Goal: Task Accomplishment & Management: Manage account settings

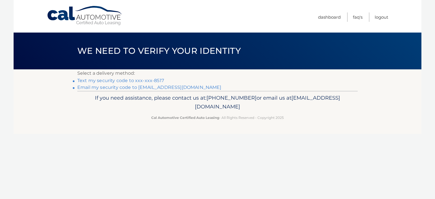
click at [127, 81] on link "Text my security code to xxx-xxx-8517" at bounding box center [120, 80] width 87 height 5
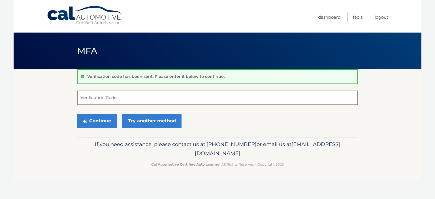
click at [126, 96] on input "Verification Code" at bounding box center [217, 98] width 280 height 14
type input "337521"
click at [96, 121] on button "Continue" at bounding box center [96, 121] width 39 height 14
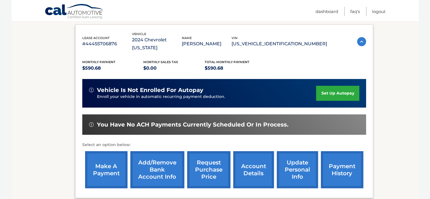
scroll to position [94, 0]
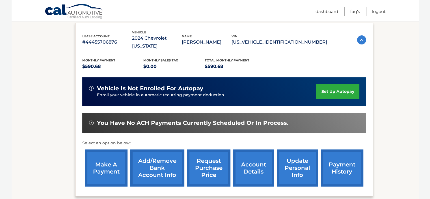
click at [105, 155] on link "make a payment" at bounding box center [106, 167] width 42 height 37
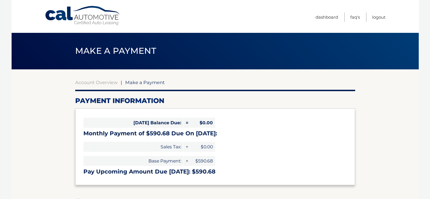
select select "ZjNiZTY3YjYtYjFlNy00YTNlLTlhMDUtNmVkYjIxNGM2MGUz"
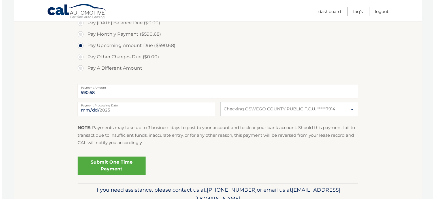
scroll to position [180, 0]
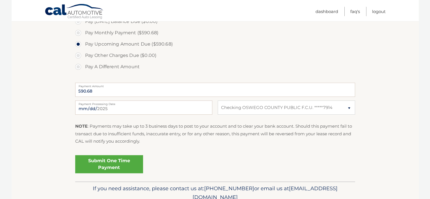
click at [103, 163] on link "Submit One Time Payment" at bounding box center [109, 164] width 68 height 18
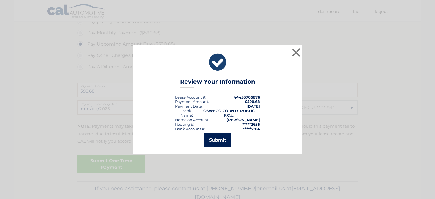
click at [226, 141] on button "Submit" at bounding box center [217, 140] width 26 height 14
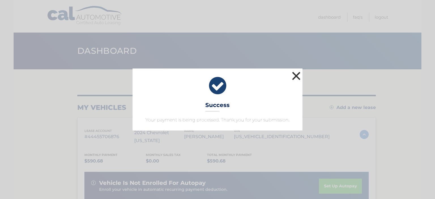
click at [294, 77] on button "×" at bounding box center [295, 75] width 11 height 11
